Goal: Navigation & Orientation: Find specific page/section

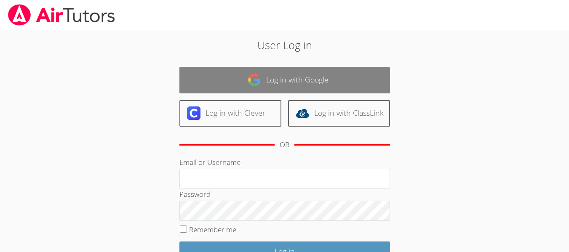
click at [289, 83] on link "Log in with Google" at bounding box center [284, 80] width 211 height 27
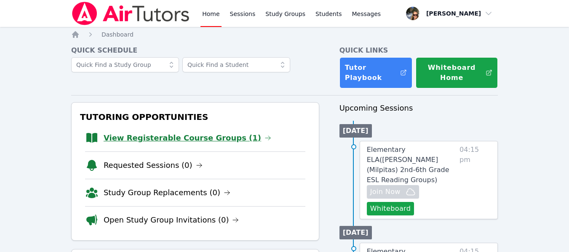
click at [197, 136] on link "View Registerable Course Groups (1)" at bounding box center [188, 138] width 168 height 12
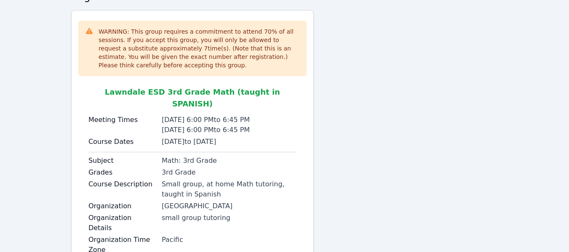
scroll to position [121, 0]
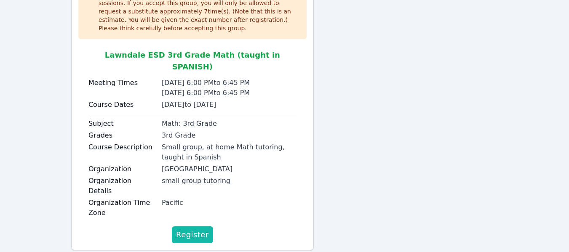
click at [198, 229] on span "Register" at bounding box center [192, 235] width 33 height 12
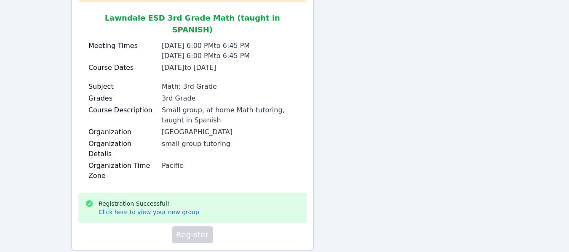
scroll to position [0, 0]
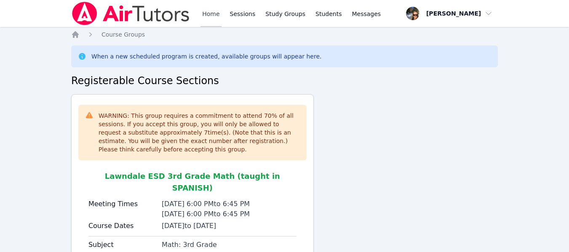
click at [216, 16] on link "Home" at bounding box center [211, 13] width 21 height 27
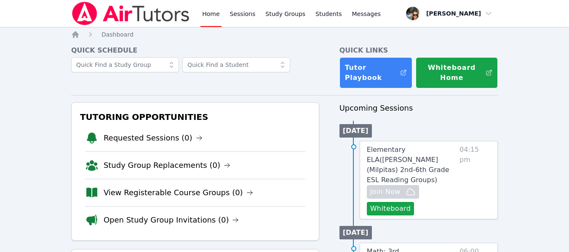
scroll to position [126, 0]
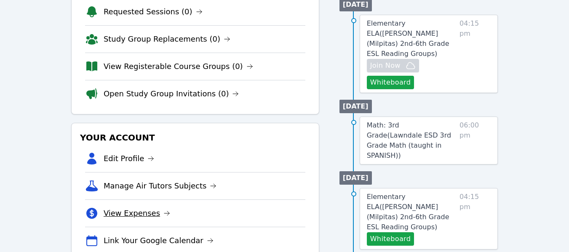
click at [139, 212] on link "View Expenses" at bounding box center [137, 214] width 67 height 12
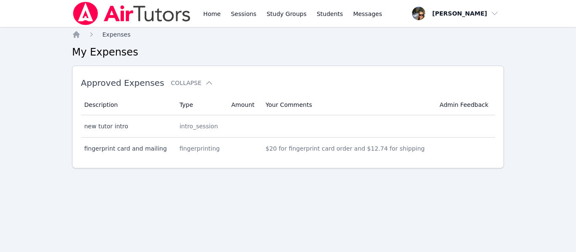
click at [110, 33] on span "Expenses" at bounding box center [116, 34] width 28 height 7
click at [78, 34] on icon "Breadcrumb" at bounding box center [76, 34] width 7 height 7
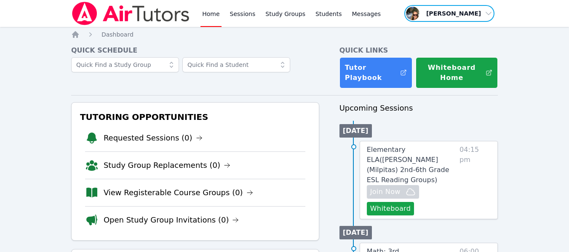
click at [476, 14] on span "button" at bounding box center [450, 13] width 92 height 19
click at [474, 16] on span "button" at bounding box center [450, 13] width 92 height 19
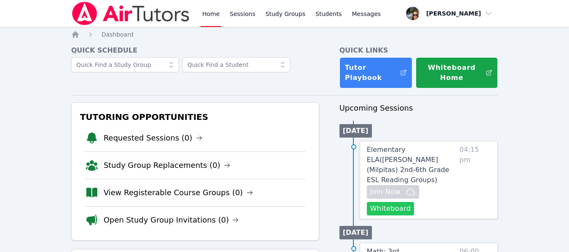
click at [396, 202] on button "Whiteboard" at bounding box center [391, 208] width 48 height 13
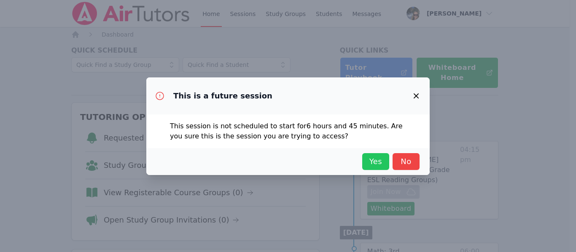
click at [372, 163] on span "Yes" at bounding box center [375, 162] width 19 height 12
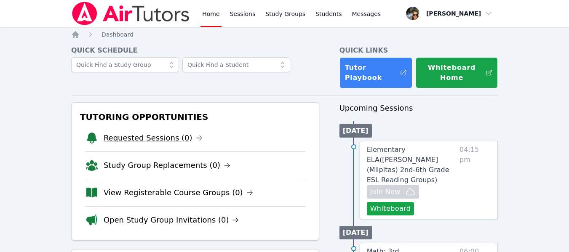
click at [133, 133] on link "Requested Sessions (0)" at bounding box center [153, 138] width 99 height 12
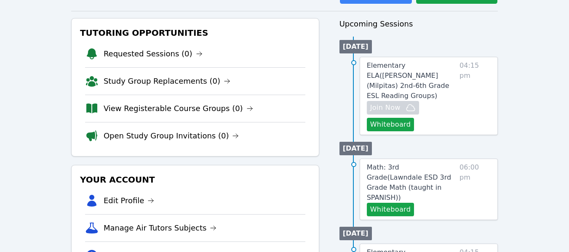
scroll to position [42, 0]
